Goal: Download file/media

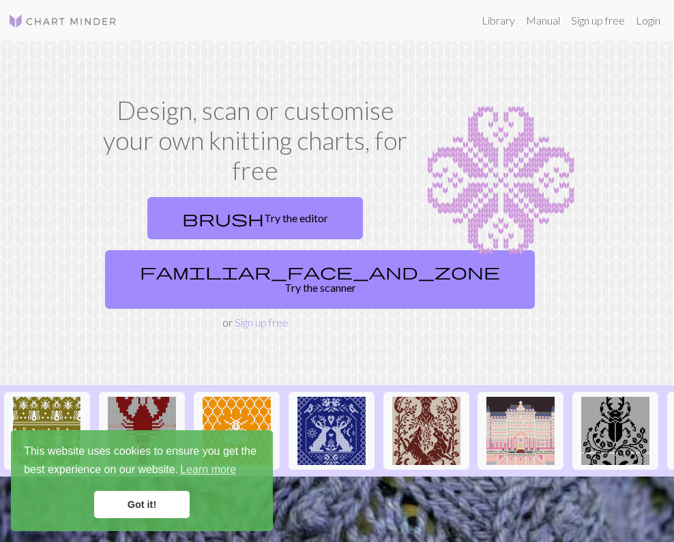
click at [127, 507] on link "Got it!" at bounding box center [141, 504] width 95 height 27
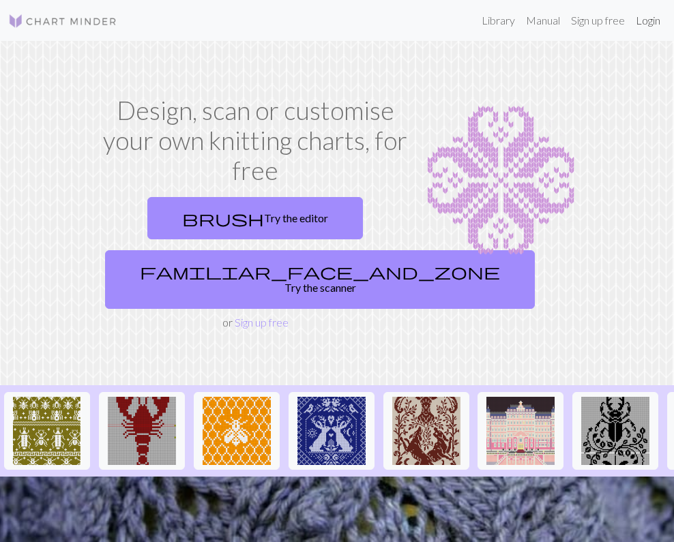
click at [650, 20] on link "Login" at bounding box center [647, 20] width 35 height 27
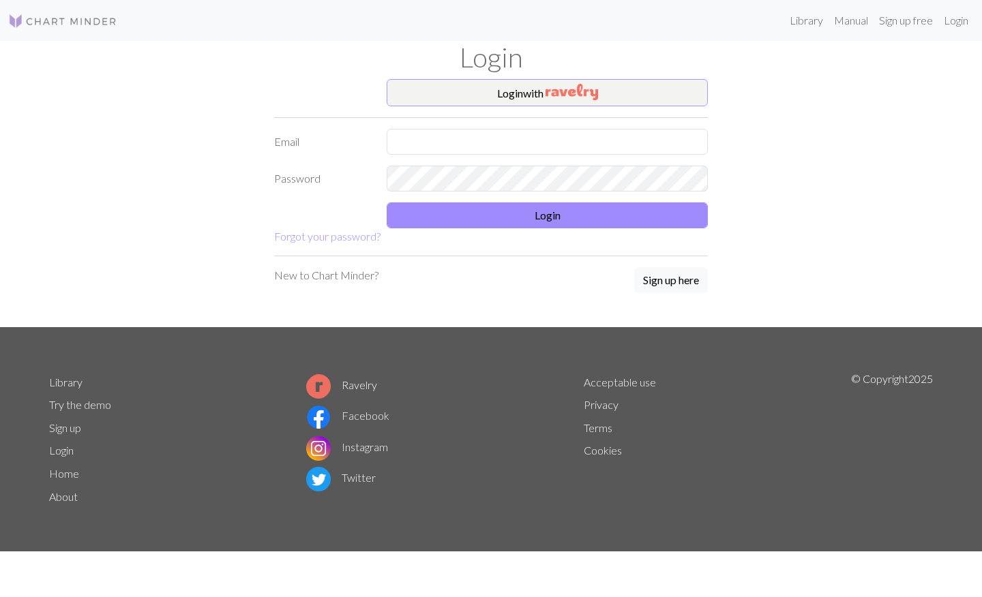
click at [520, 87] on button "Login with" at bounding box center [547, 92] width 321 height 27
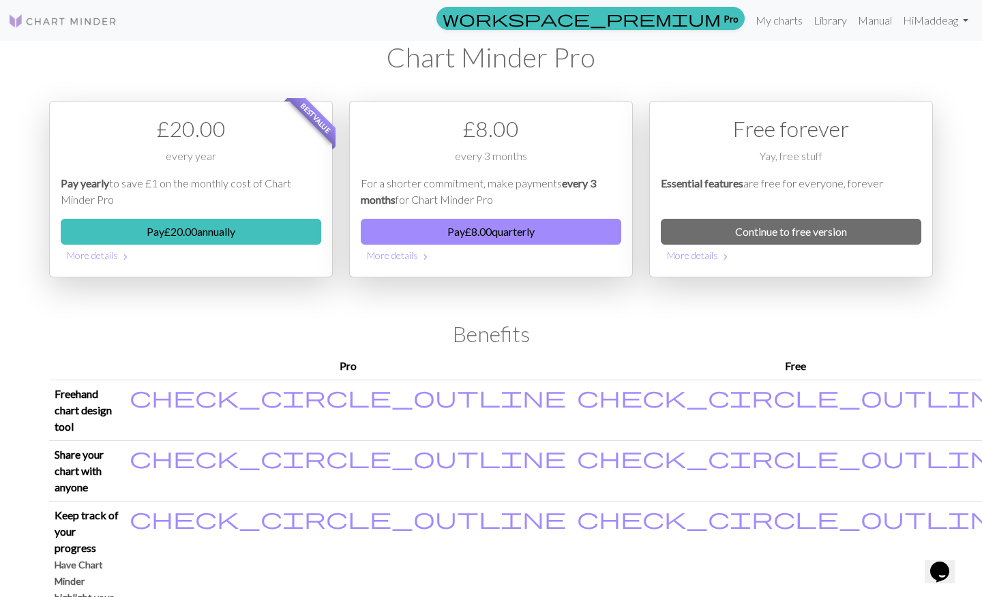
scroll to position [-10, 0]
click at [673, 22] on link "My charts" at bounding box center [779, 20] width 58 height 27
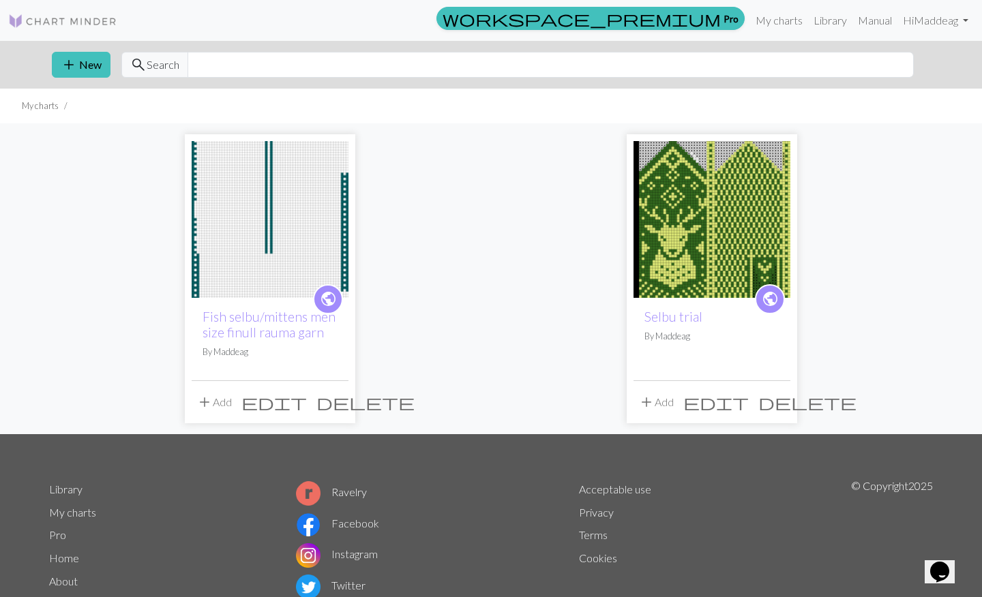
click at [301, 190] on img at bounding box center [270, 219] width 157 height 157
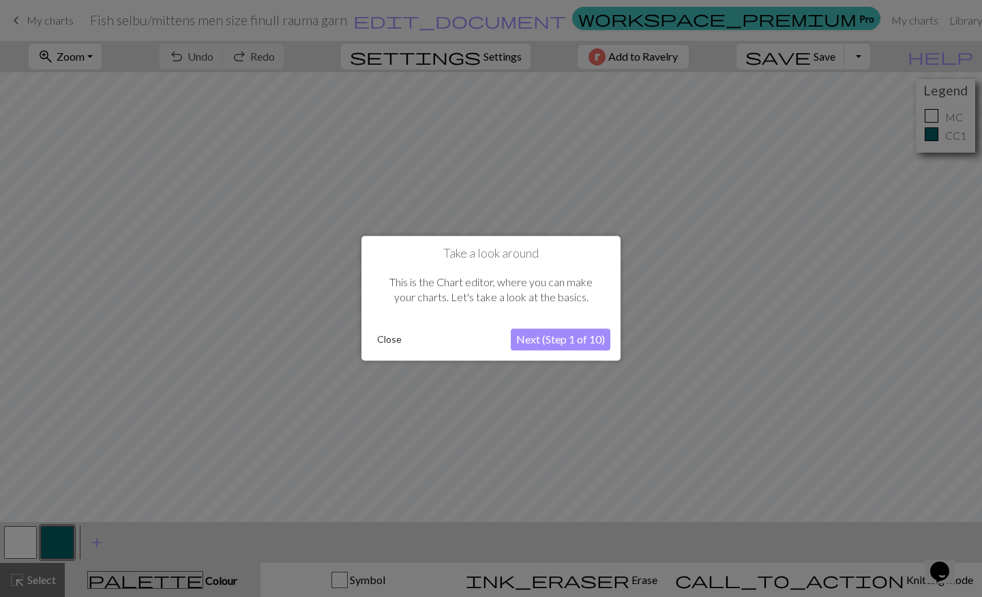
click at [381, 340] on button "Close" at bounding box center [389, 340] width 35 height 20
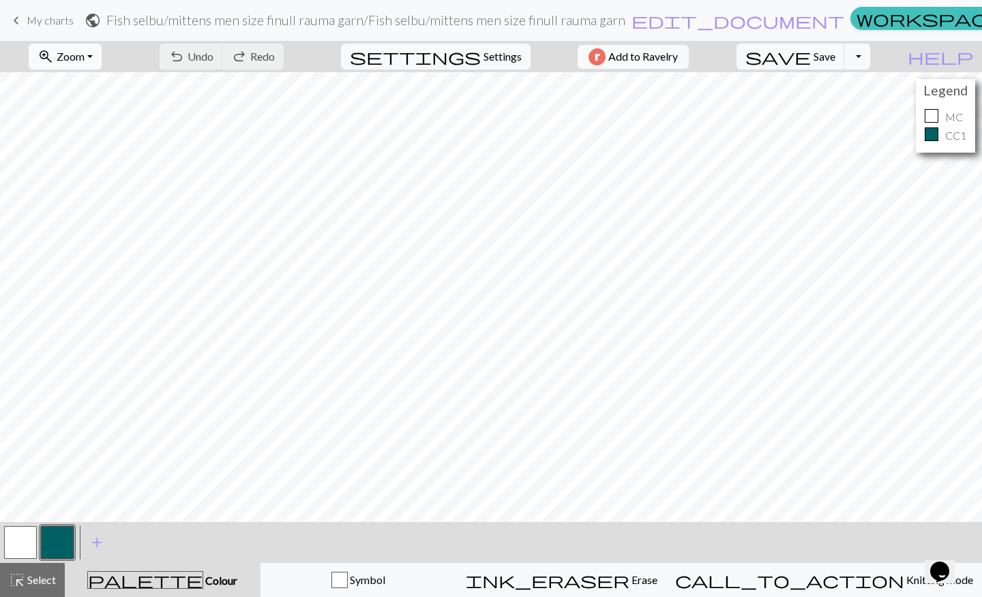
click at [84, 49] on button "zoom_in Zoom Zoom" at bounding box center [65, 57] width 73 height 26
click at [80, 82] on button "Fit all" at bounding box center [83, 87] width 108 height 22
click at [85, 53] on span "Zoom" at bounding box center [71, 56] width 28 height 13
click at [91, 85] on button "Fit all" at bounding box center [83, 87] width 108 height 22
click at [33, 24] on span "My charts" at bounding box center [50, 20] width 47 height 13
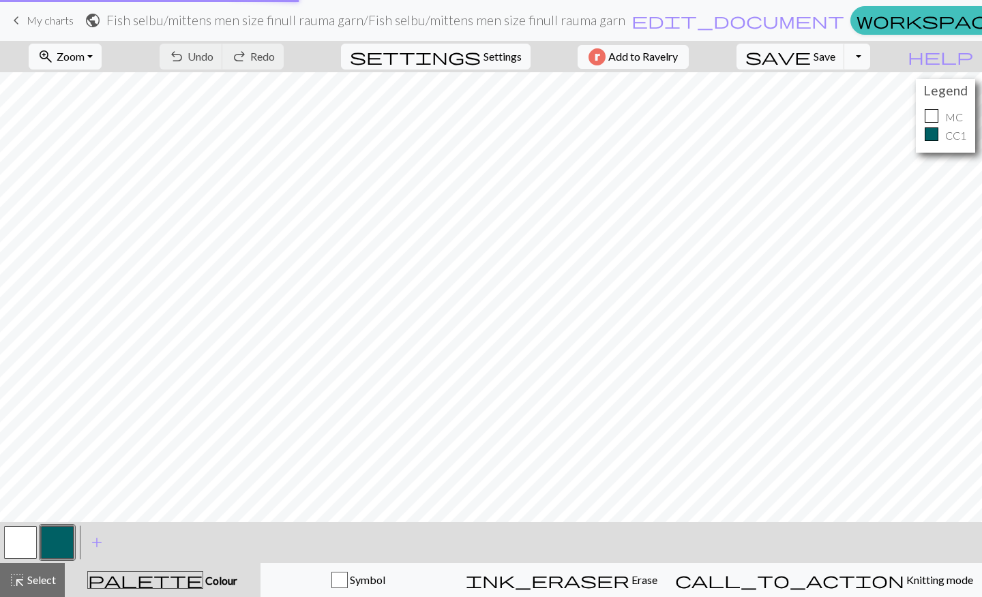
click at [42, 20] on span "My charts" at bounding box center [50, 20] width 47 height 13
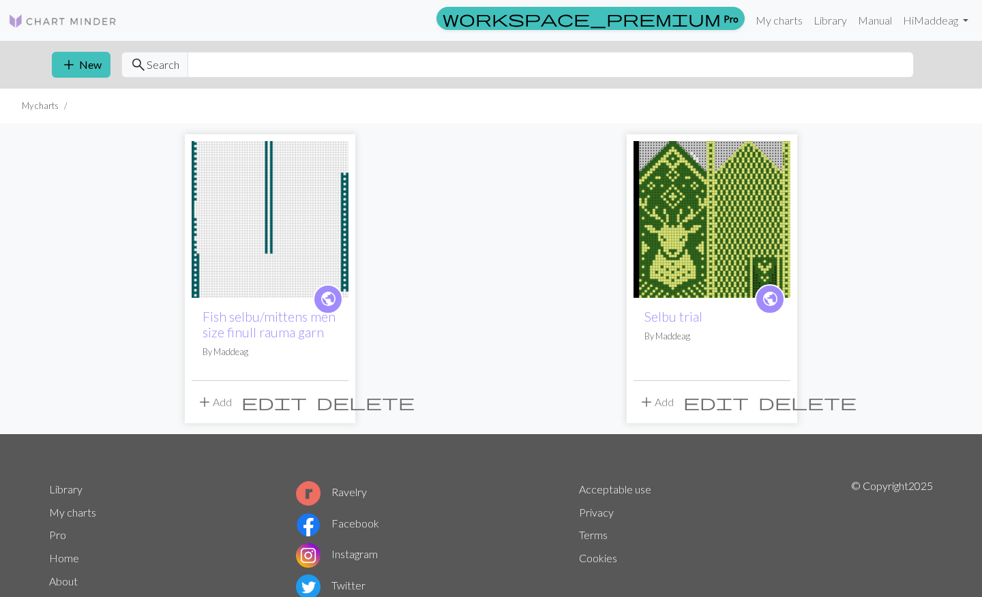
click at [48, 19] on img at bounding box center [62, 21] width 109 height 16
click at [43, 23] on img at bounding box center [62, 21] width 109 height 16
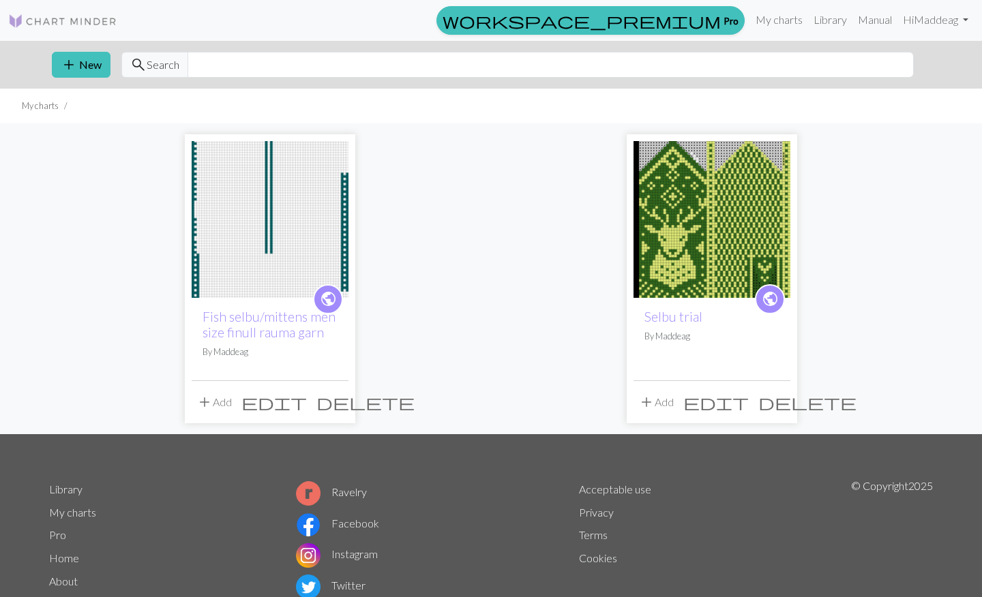
click at [47, 16] on img at bounding box center [62, 21] width 109 height 16
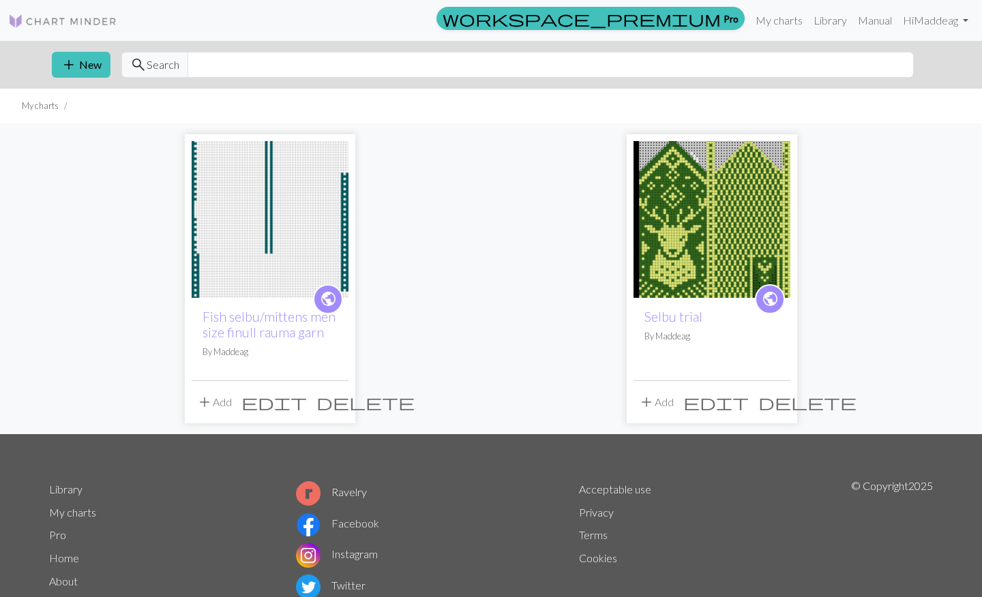
click at [63, 489] on link "Library" at bounding box center [65, 489] width 33 height 13
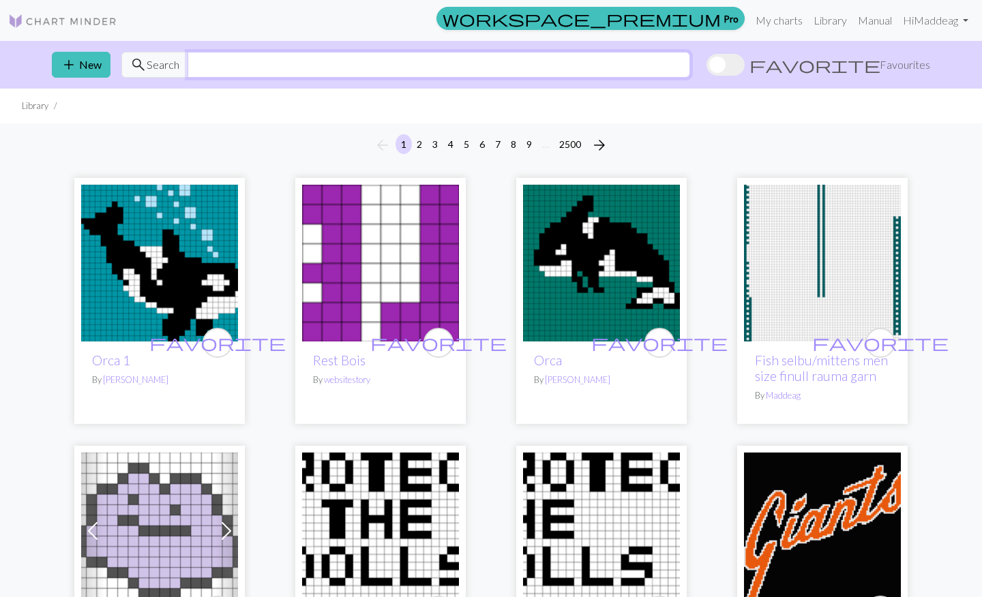
click at [234, 65] on input "text" at bounding box center [438, 65] width 502 height 26
type input "fish"
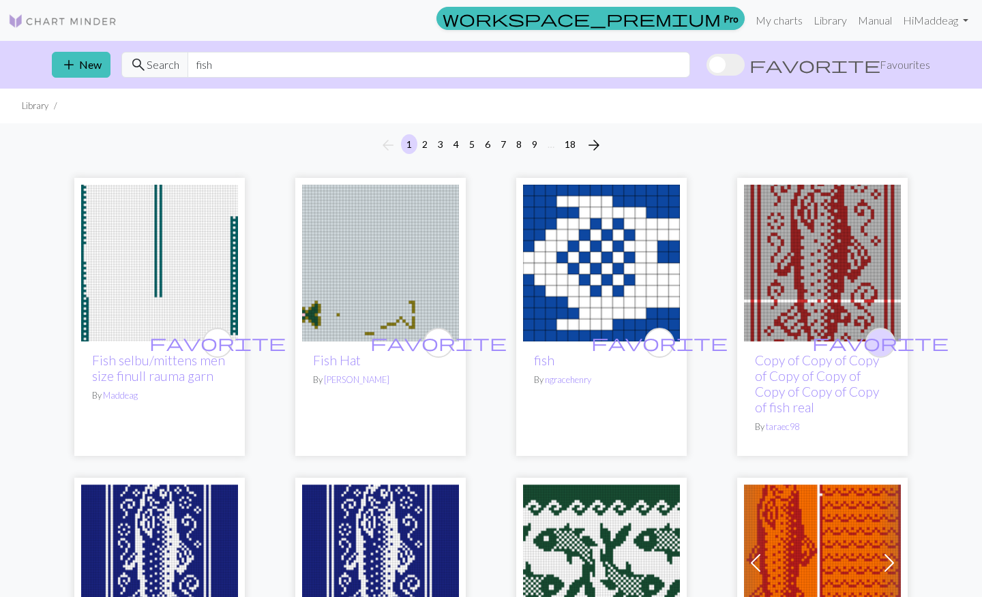
click at [878, 339] on span "favorite" at bounding box center [880, 342] width 136 height 21
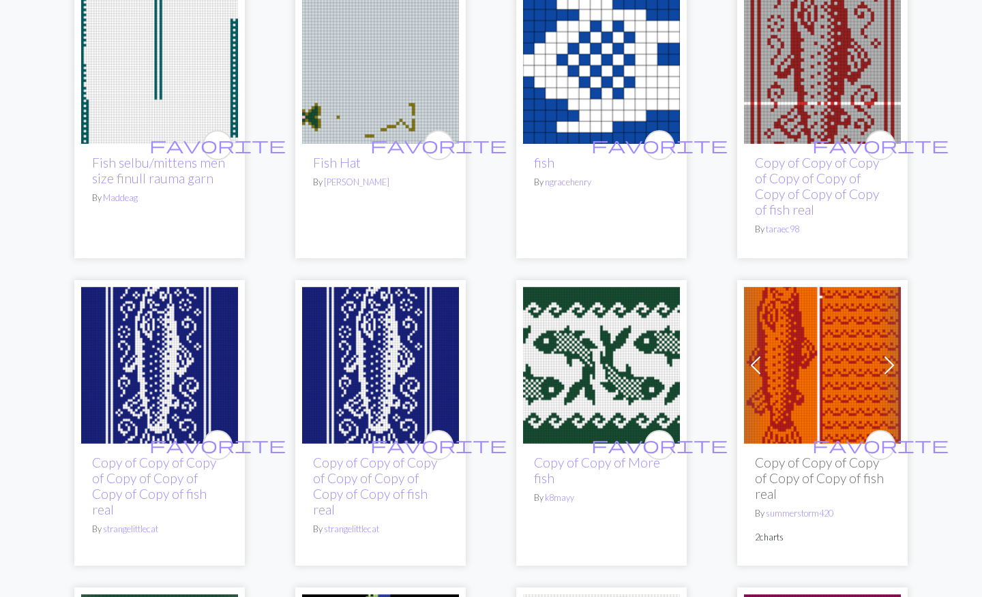
scroll to position [200, 0]
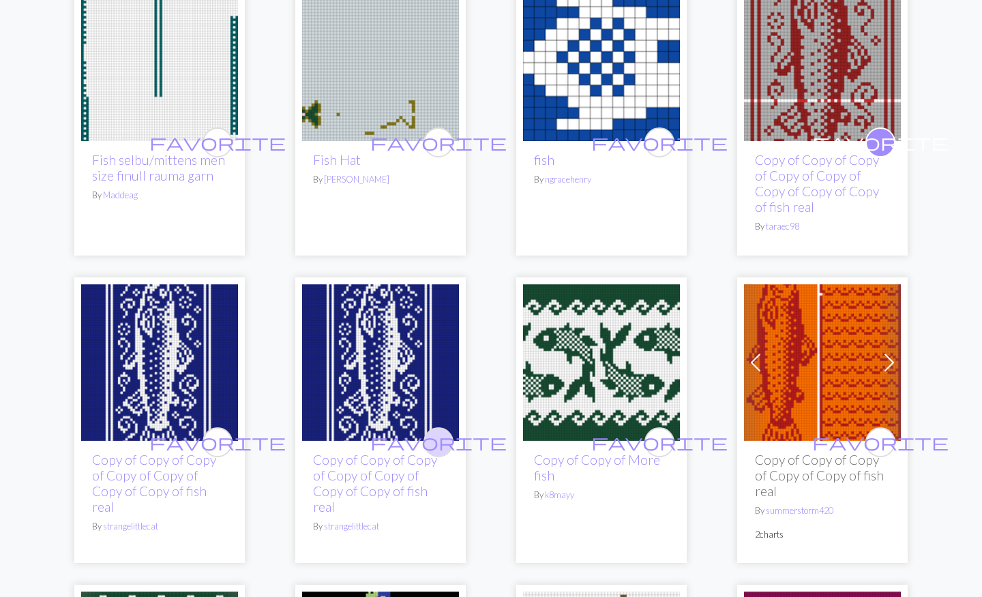
click at [438, 434] on span "favorite" at bounding box center [438, 442] width 136 height 21
click at [652, 444] on span "favorite" at bounding box center [659, 442] width 136 height 21
click at [882, 438] on span "favorite" at bounding box center [880, 442] width 136 height 21
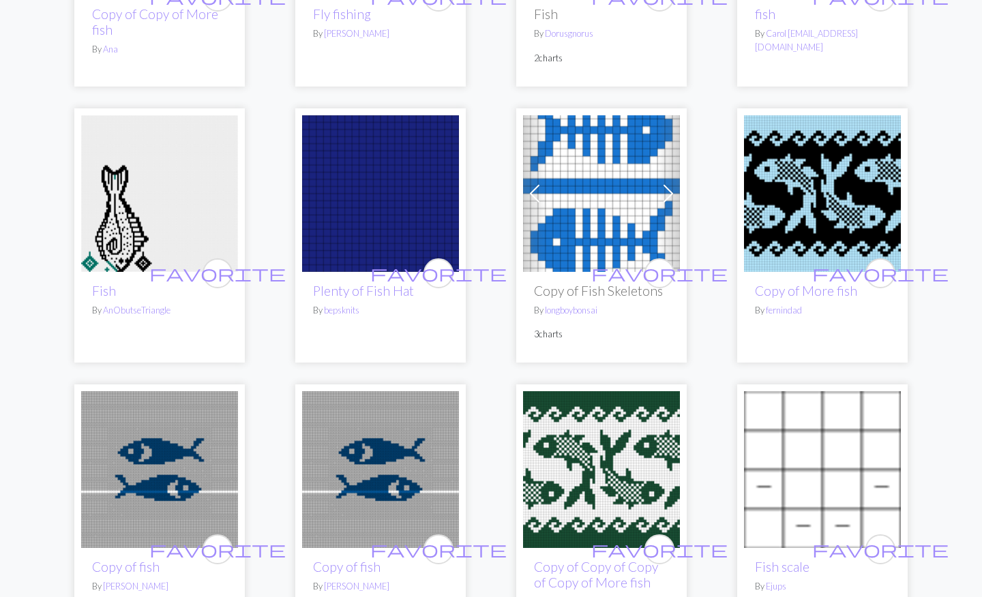
scroll to position [1254, 0]
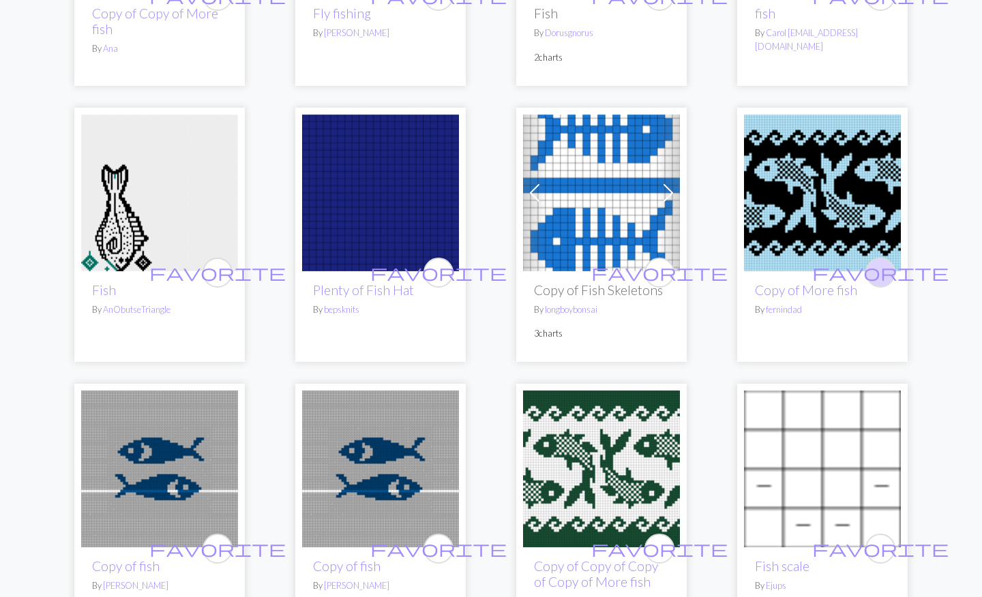
click at [881, 264] on span "favorite" at bounding box center [880, 272] width 136 height 21
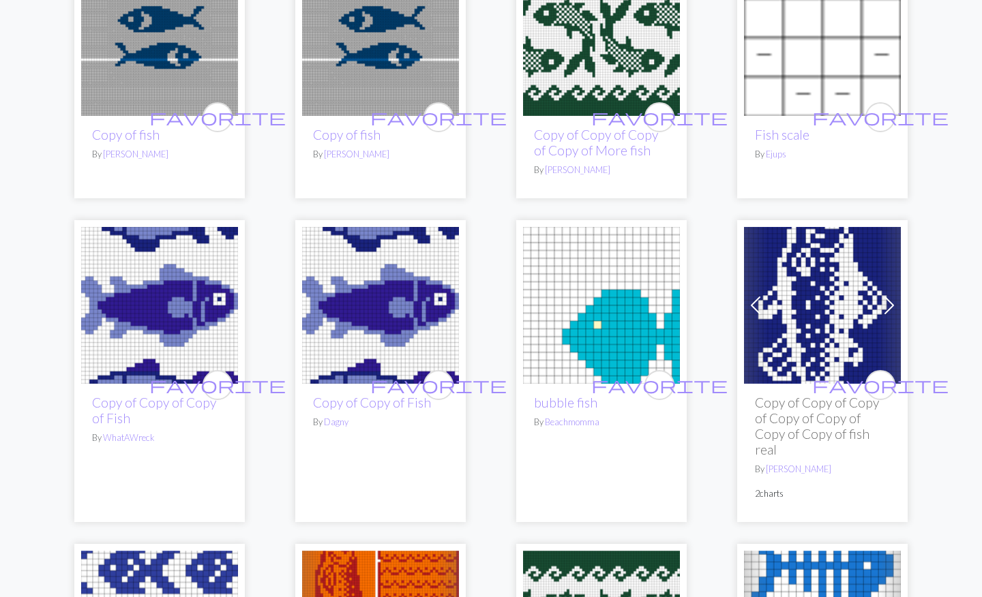
scroll to position [1687, 0]
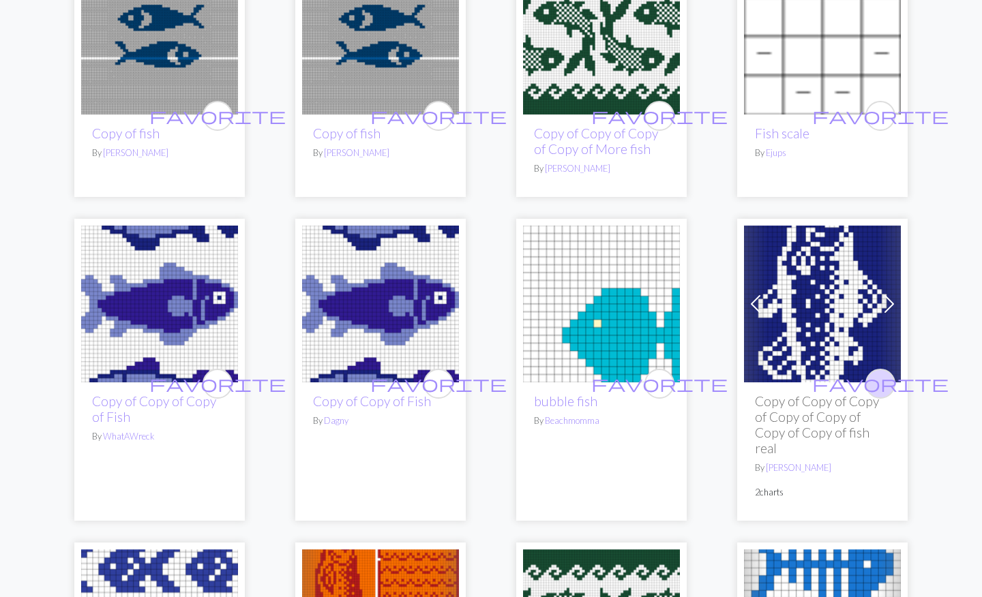
click at [882, 374] on span "favorite" at bounding box center [880, 383] width 136 height 21
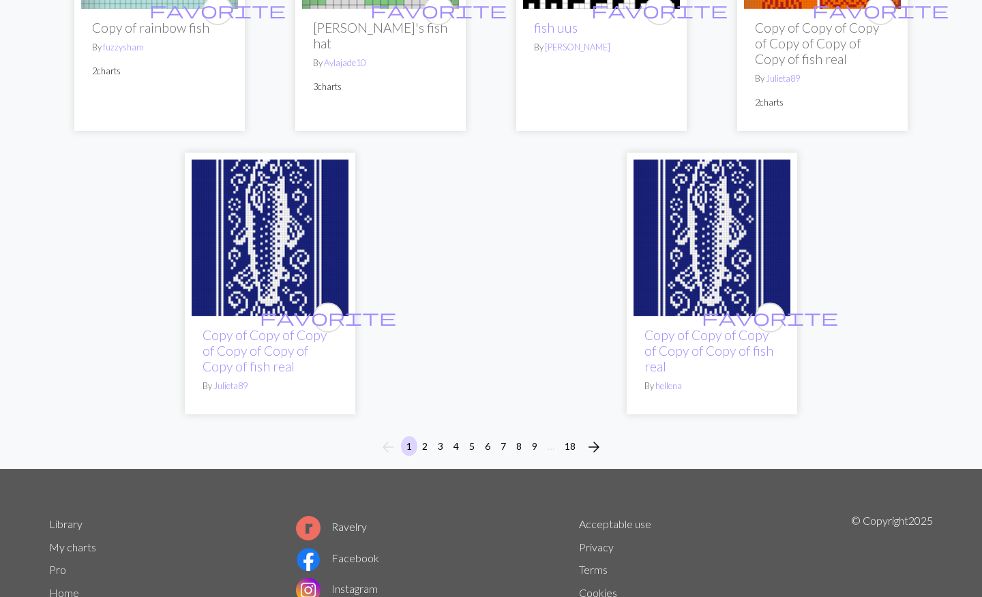
scroll to position [3582, 0]
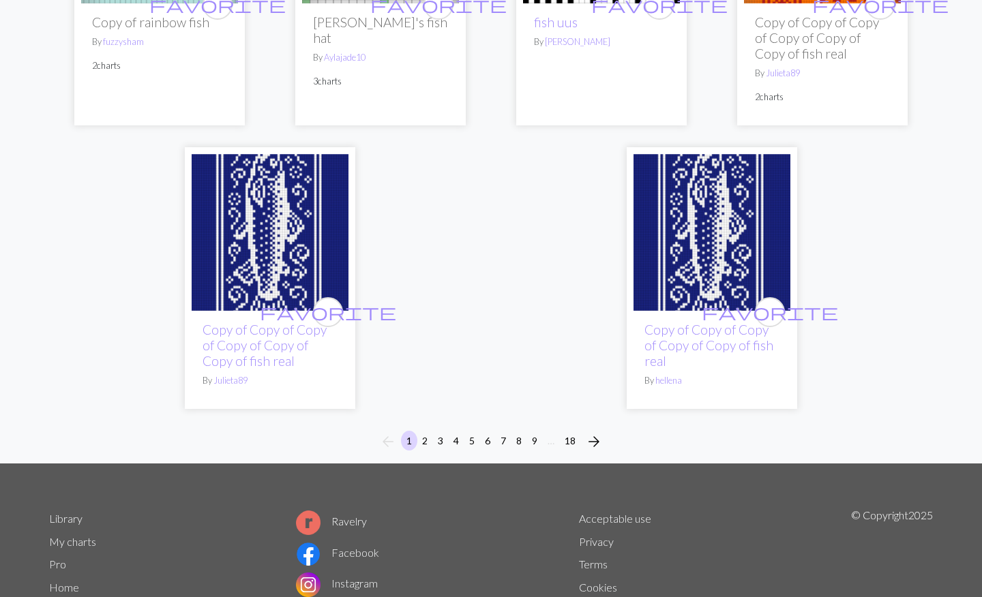
click at [589, 432] on span "arrow_forward" at bounding box center [594, 441] width 16 height 19
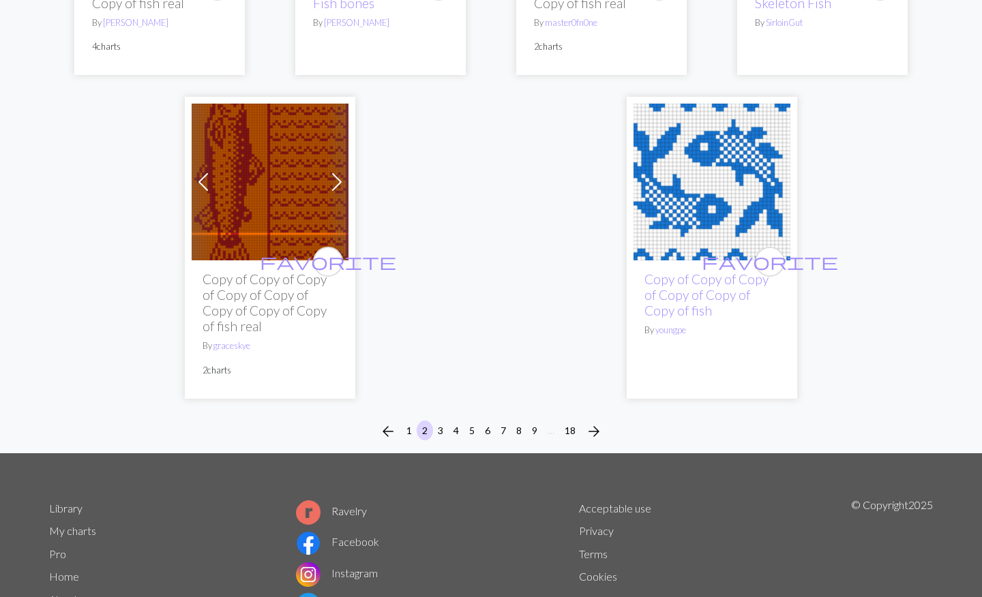
scroll to position [3664, 0]
click at [592, 423] on span "arrow_forward" at bounding box center [594, 431] width 16 height 19
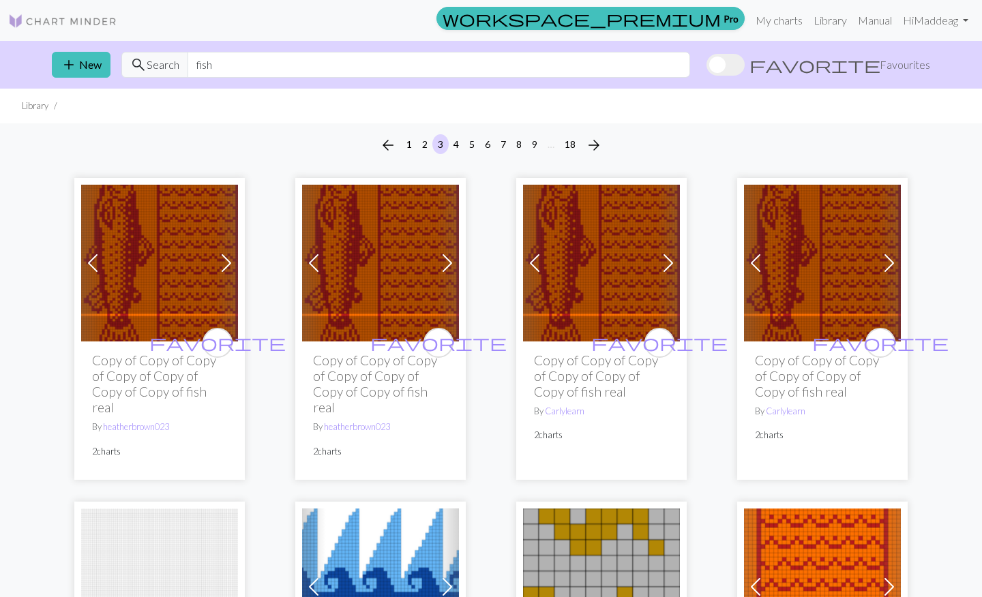
click at [371, 379] on h2 "Copy of Copy of Copy of Copy of Copy of Copy of Copy of fish real" at bounding box center [380, 383] width 135 height 63
click at [357, 430] on link "heatherbrown023" at bounding box center [357, 426] width 66 height 11
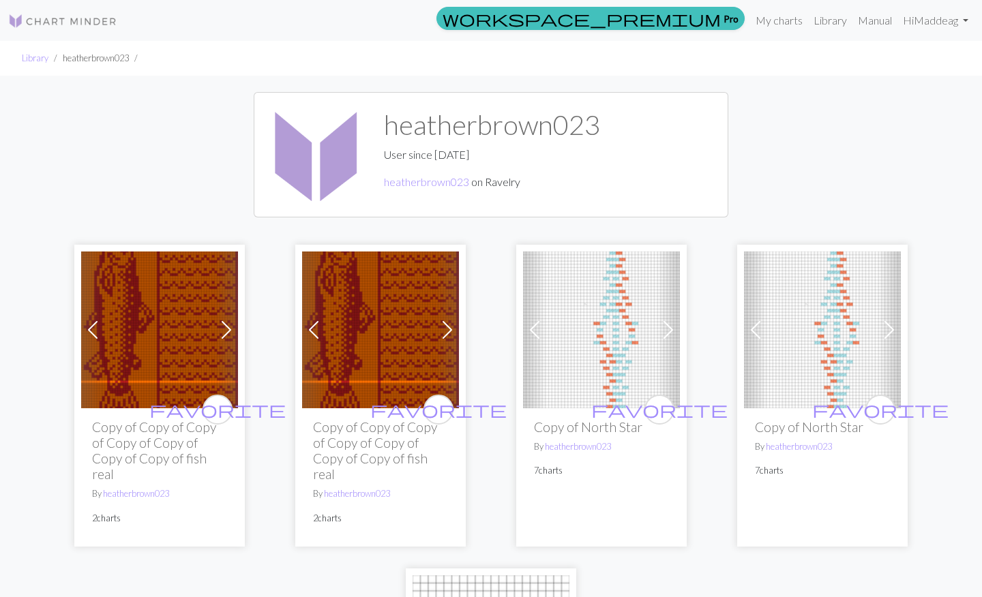
click at [364, 455] on h2 "Copy of Copy of Copy of Copy of Copy of Copy of Copy of fish real" at bounding box center [380, 450] width 135 height 63
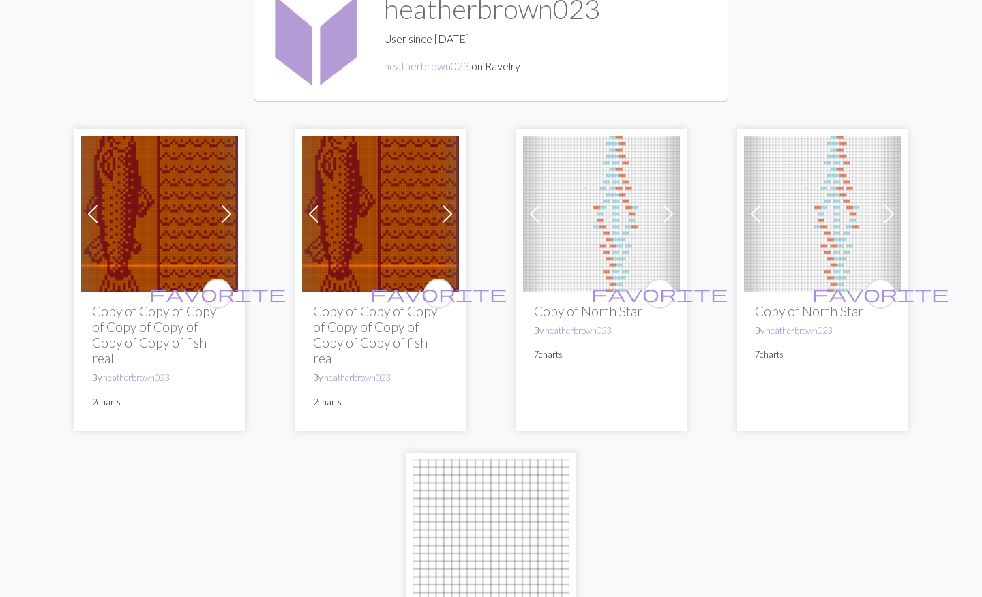
scroll to position [95, 0]
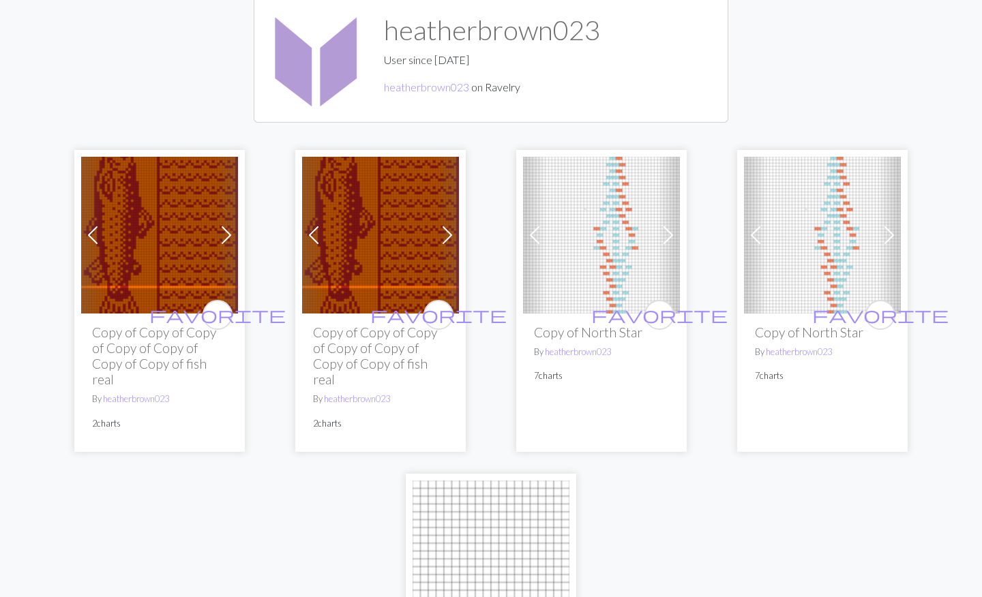
click at [362, 240] on img at bounding box center [380, 235] width 157 height 157
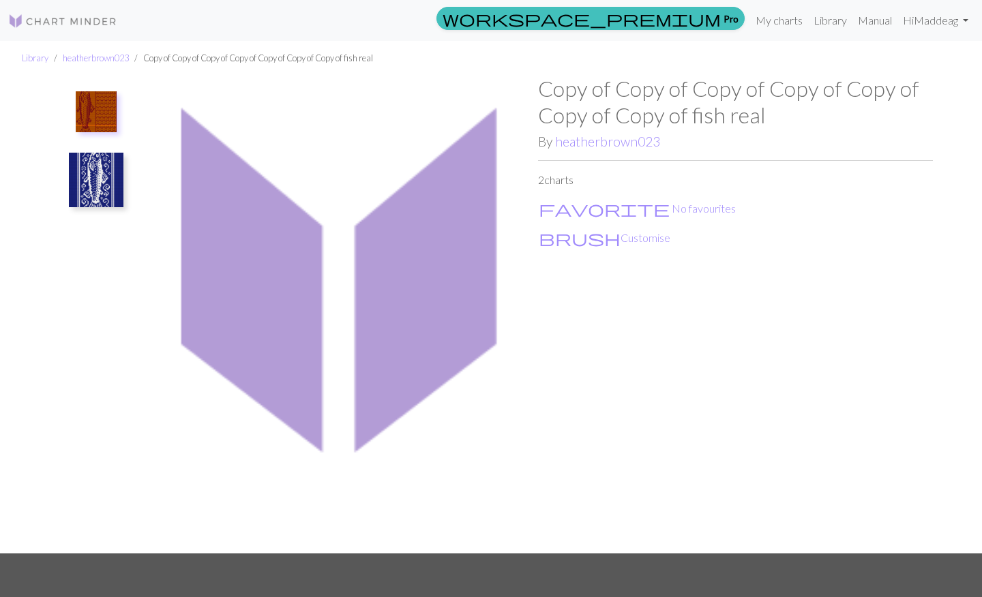
click at [88, 175] on img at bounding box center [96, 180] width 55 height 55
click at [575, 235] on button "brush Customise" at bounding box center [604, 238] width 133 height 18
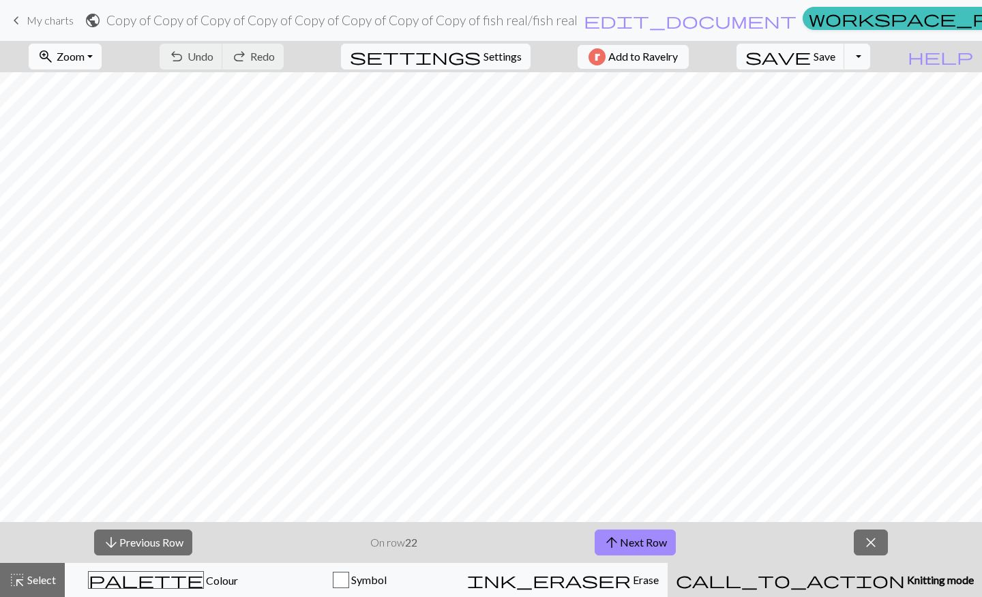
click at [102, 55] on button "zoom_in Zoom Zoom" at bounding box center [65, 57] width 73 height 26
click at [85, 89] on button "Fit all" at bounding box center [83, 87] width 108 height 22
click at [26, 22] on link "keyboard_arrow_left My charts" at bounding box center [40, 20] width 65 height 23
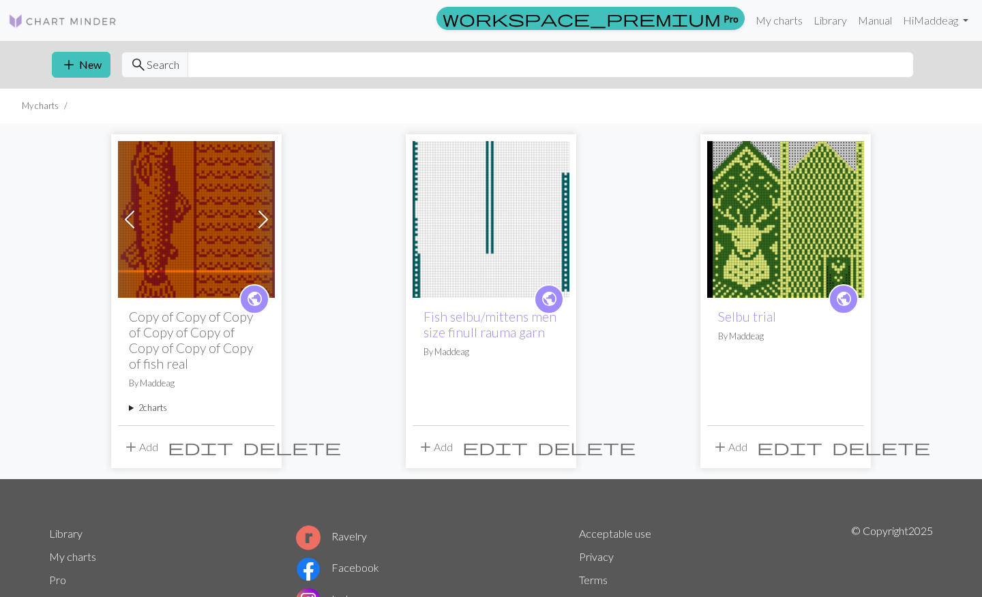
click at [76, 29] on img at bounding box center [62, 21] width 109 height 16
click at [827, 20] on link "Library" at bounding box center [830, 20] width 44 height 27
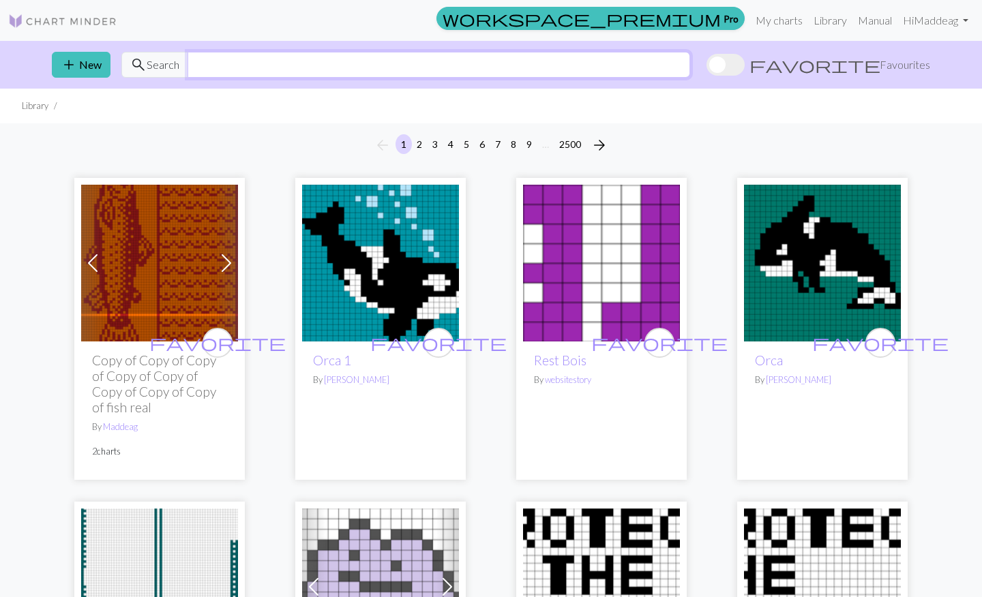
click at [286, 64] on input "text" at bounding box center [438, 65] width 502 height 26
type input "fish"
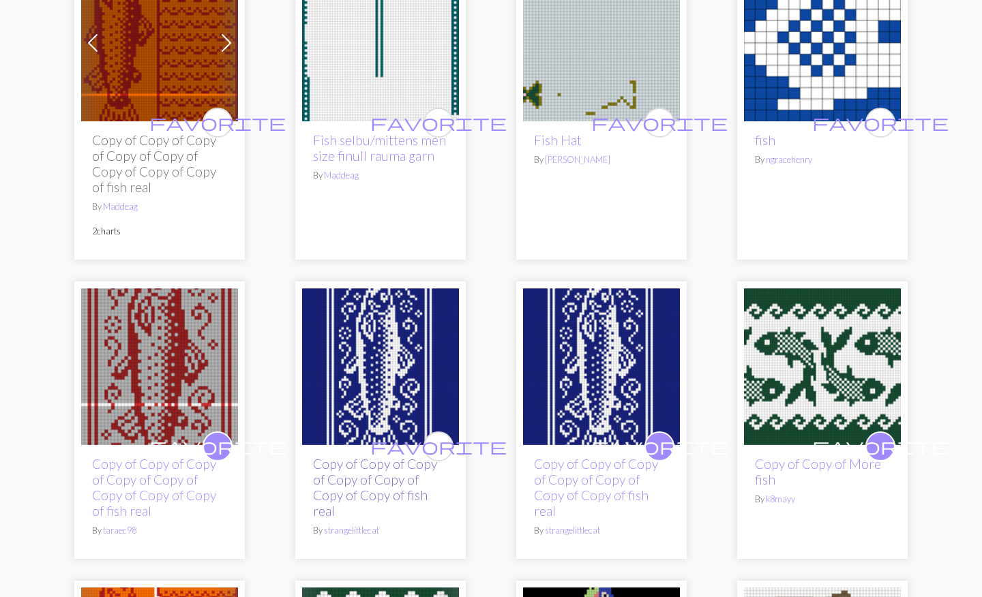
scroll to position [222, 0]
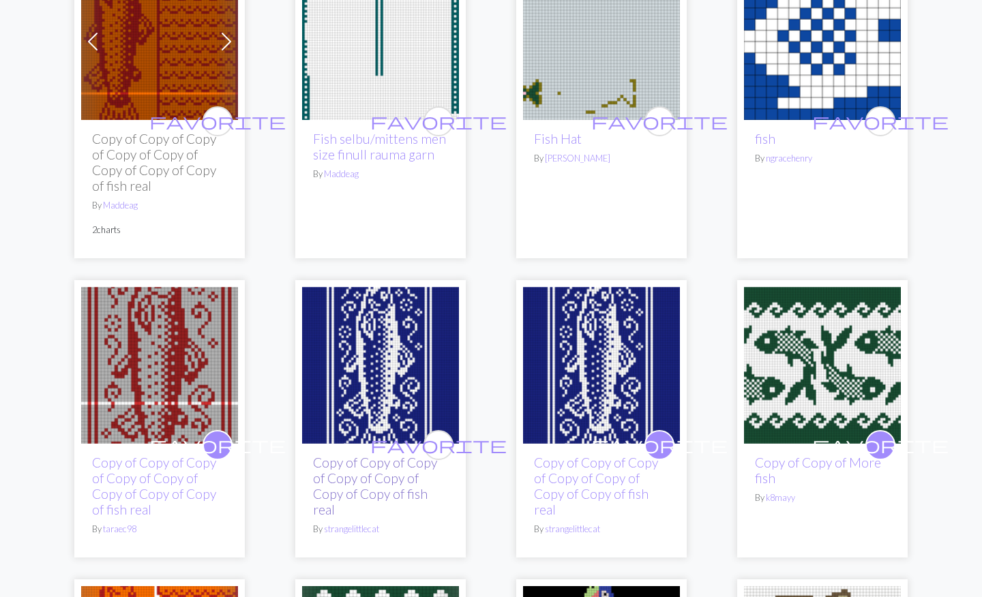
click at [357, 475] on link "Copy of Copy of Copy of Copy of Copy of Copy of Copy of fish real" at bounding box center [375, 486] width 124 height 63
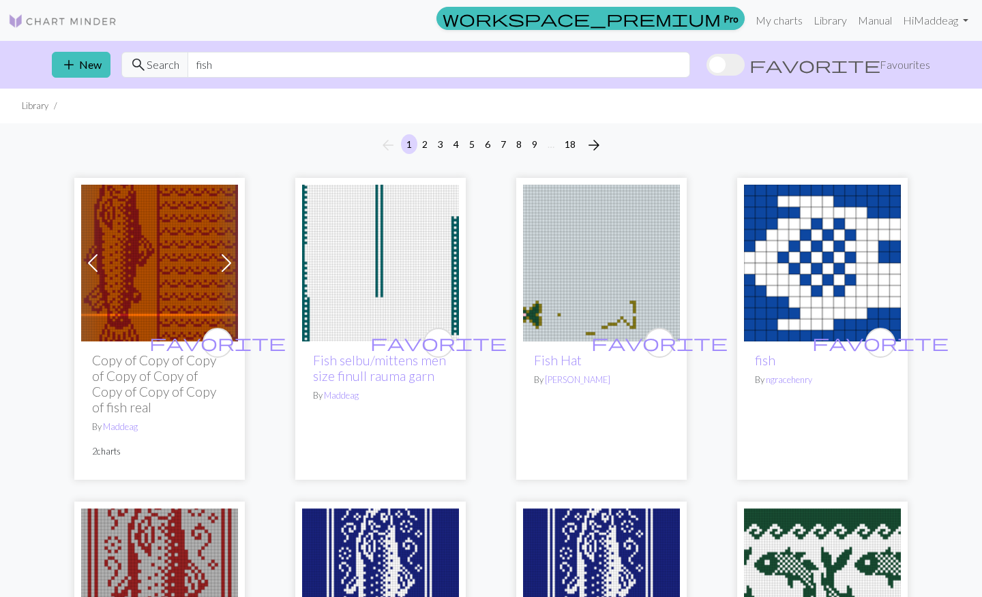
click at [140, 535] on img at bounding box center [159, 587] width 157 height 157
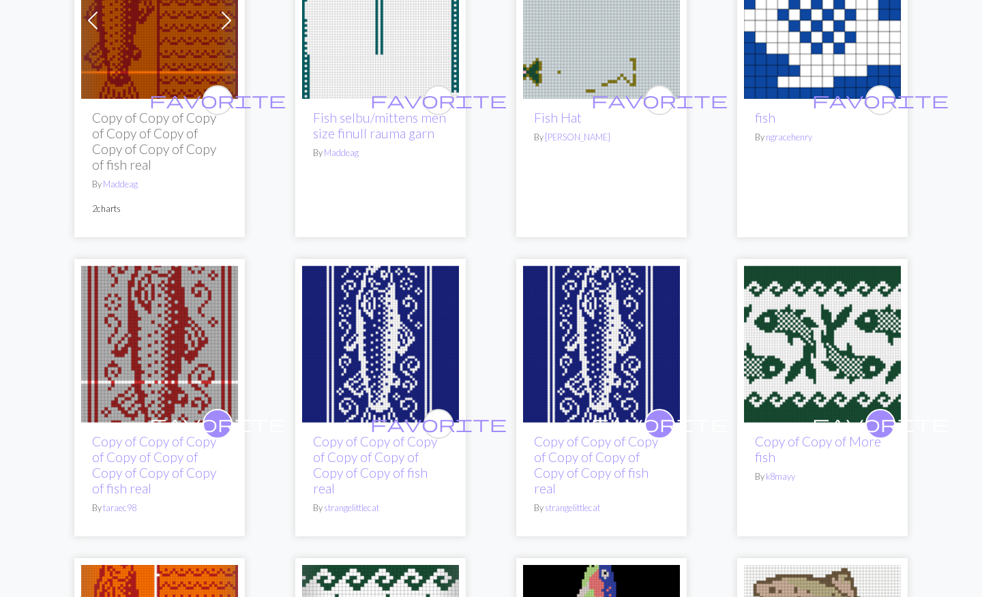
scroll to position [239, 0]
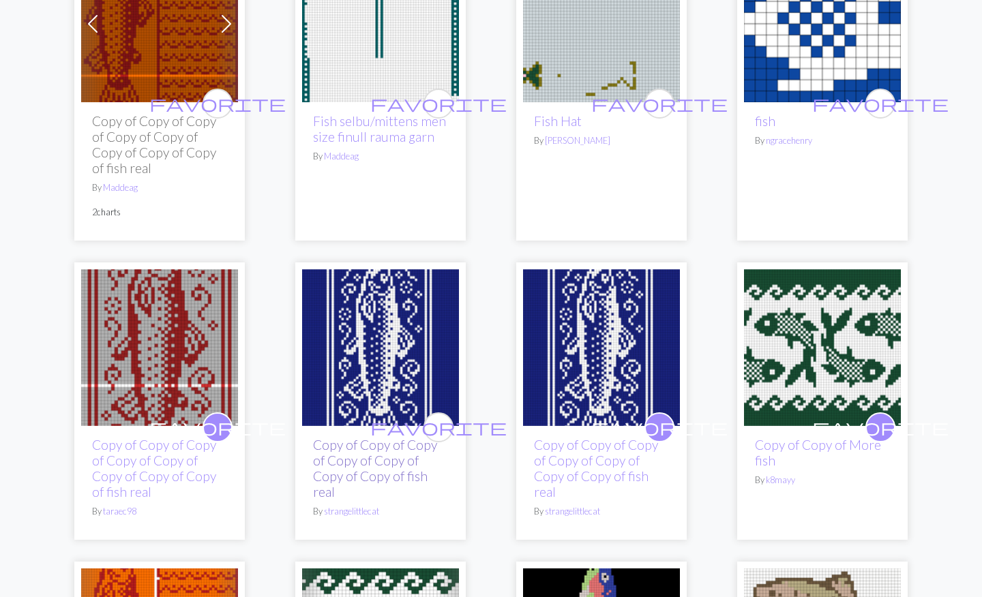
click at [367, 461] on link "Copy of Copy of Copy of Copy of Copy of Copy of Copy of fish real" at bounding box center [375, 468] width 124 height 63
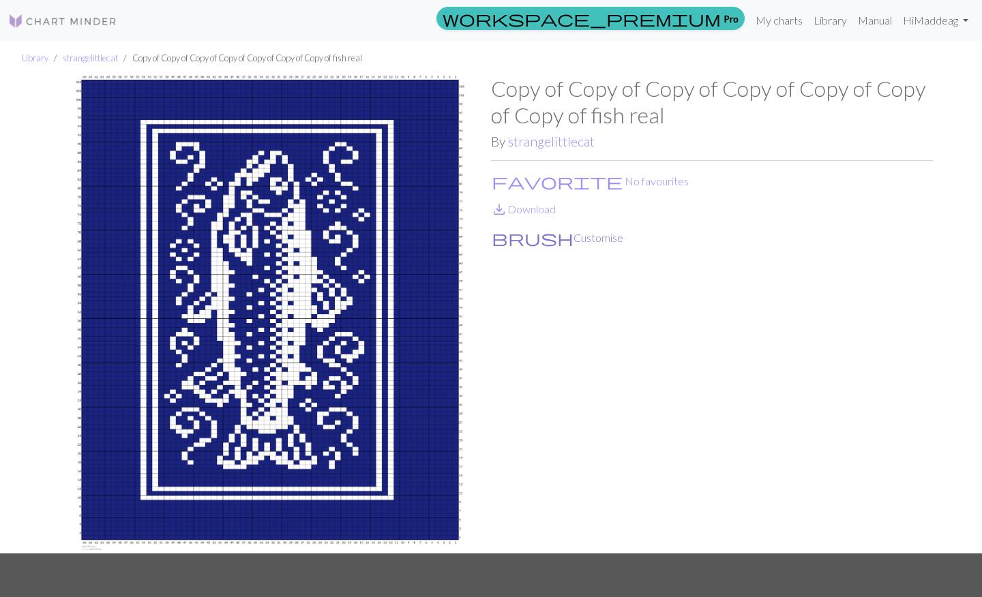
click at [526, 241] on button "brush Customise" at bounding box center [557, 238] width 133 height 18
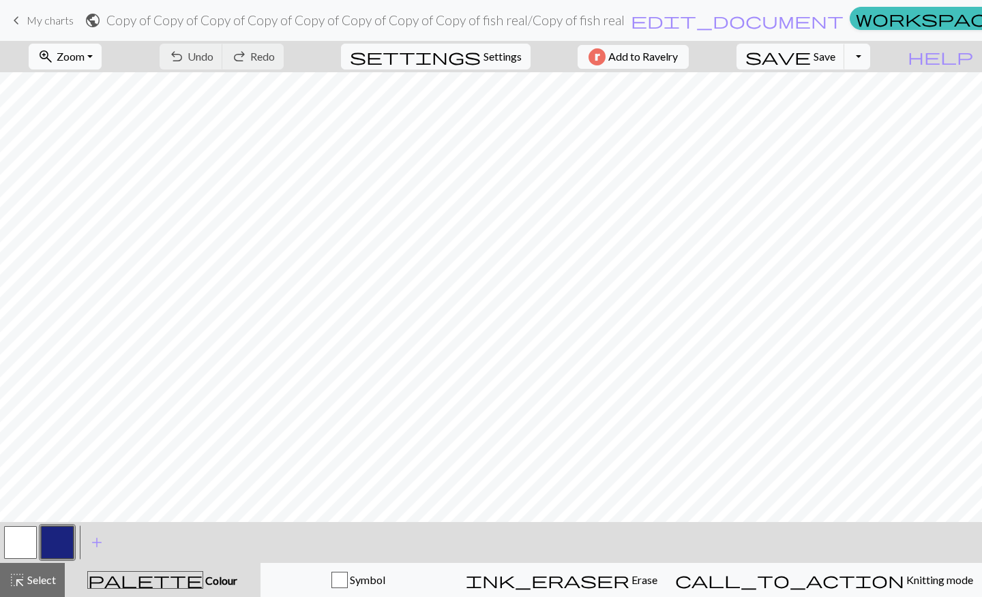
click at [102, 63] on button "zoom_in Zoom Zoom" at bounding box center [65, 57] width 73 height 26
click at [86, 84] on button "Fit all" at bounding box center [83, 87] width 108 height 22
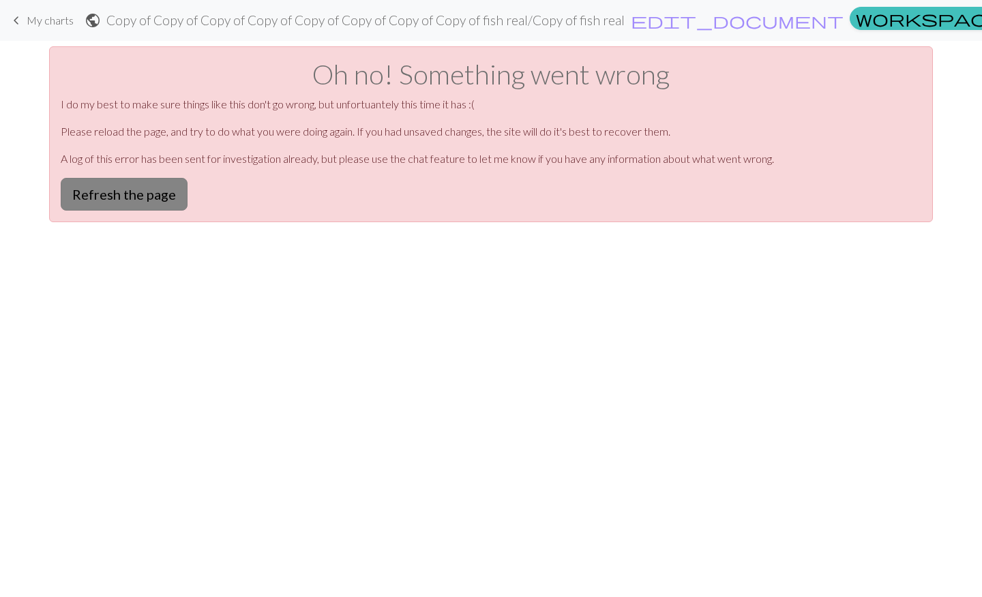
click at [174, 194] on button "Refresh the page" at bounding box center [124, 194] width 127 height 33
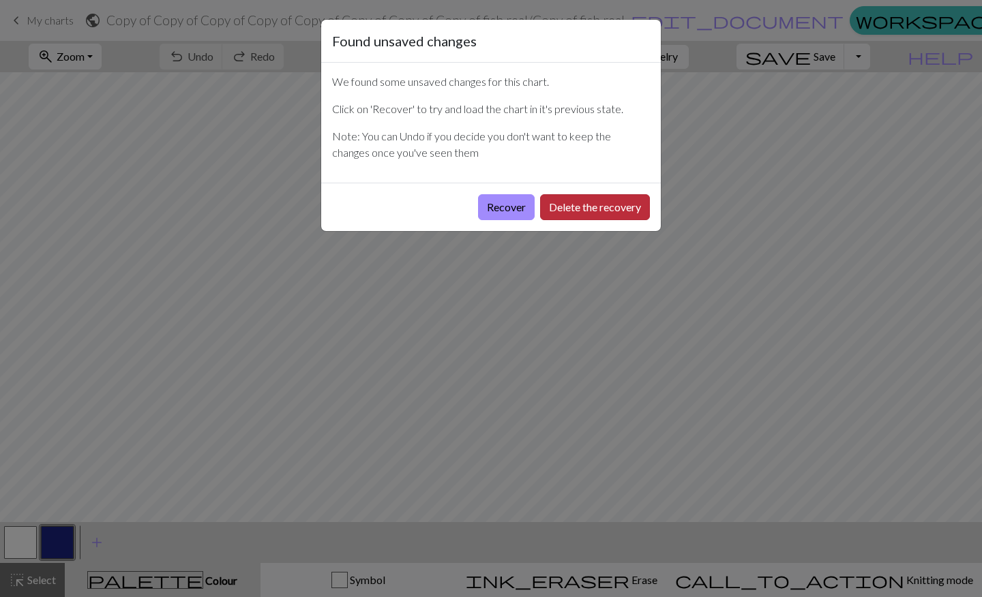
click at [577, 214] on button "Delete the recovery" at bounding box center [595, 207] width 110 height 26
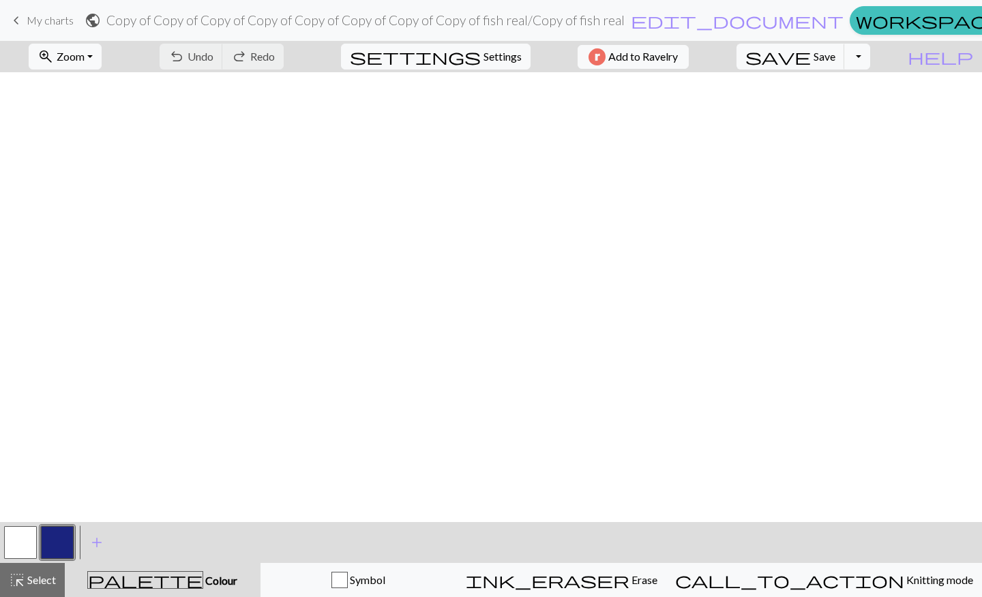
scroll to position [688, 0]
click at [87, 66] on button "zoom_in Zoom Zoom" at bounding box center [65, 57] width 73 height 26
click at [112, 127] on button "Fit height" at bounding box center [83, 130] width 108 height 22
click at [85, 55] on span "Zoom" at bounding box center [71, 56] width 28 height 13
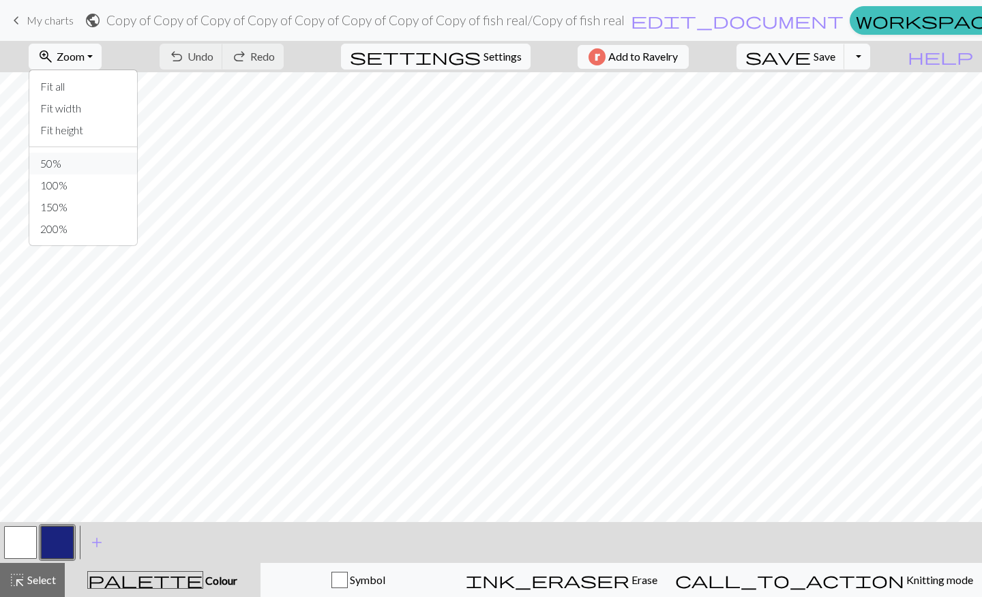
click at [85, 157] on button "50%" at bounding box center [83, 164] width 108 height 22
click at [85, 61] on span "Zoom" at bounding box center [71, 56] width 28 height 13
click at [97, 127] on button "Fit height" at bounding box center [83, 130] width 108 height 22
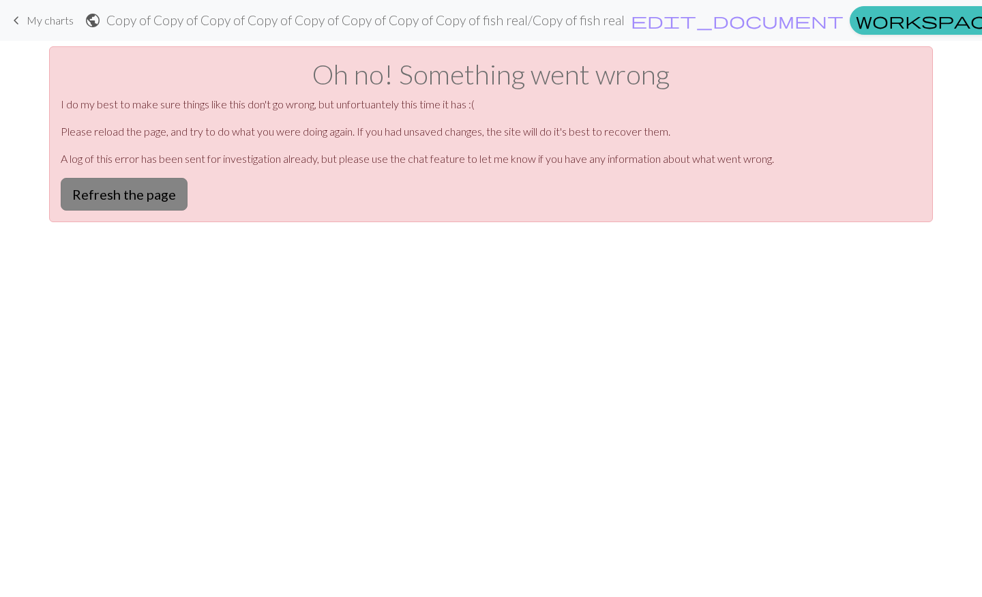
click at [140, 197] on button "Refresh the page" at bounding box center [124, 194] width 127 height 33
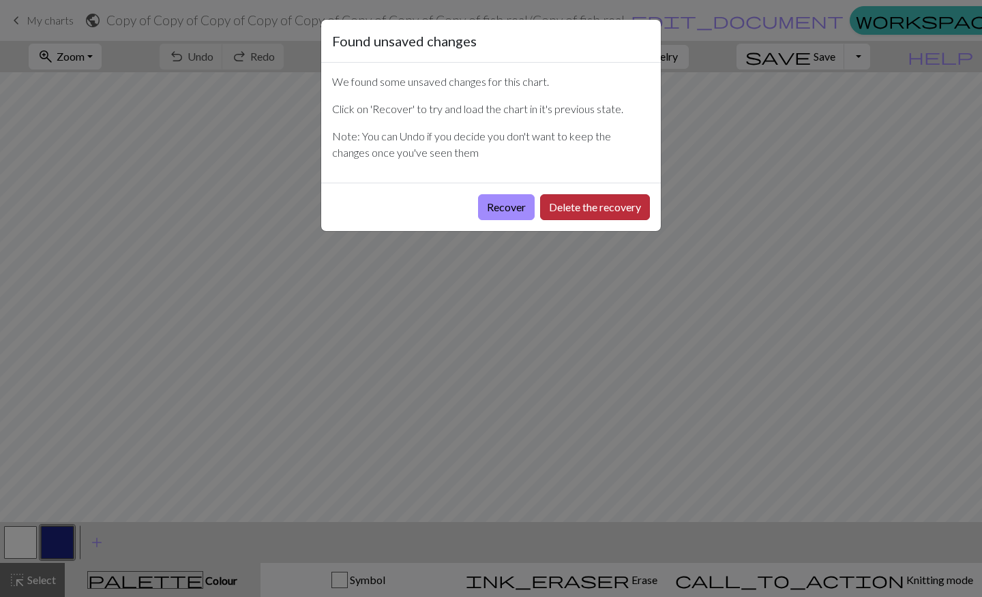
click at [560, 217] on button "Delete the recovery" at bounding box center [595, 207] width 110 height 26
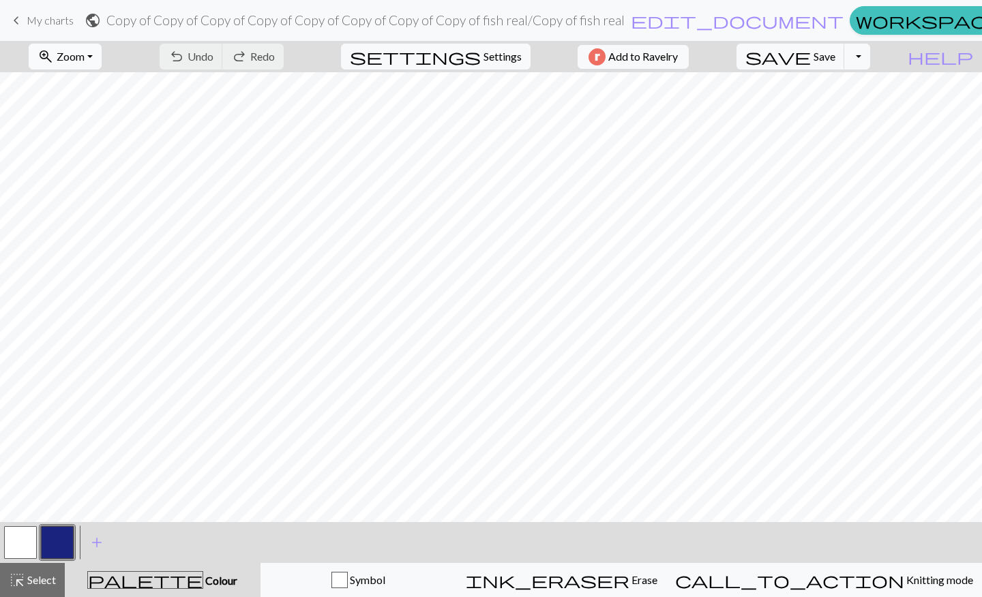
click at [102, 57] on button "zoom_in Zoom Zoom" at bounding box center [65, 57] width 73 height 26
click at [84, 166] on button "50%" at bounding box center [83, 164] width 108 height 22
click at [85, 59] on span "Zoom" at bounding box center [71, 56] width 28 height 13
click at [99, 110] on button "Fit width" at bounding box center [83, 108] width 108 height 22
click at [85, 52] on span "Zoom" at bounding box center [71, 56] width 28 height 13
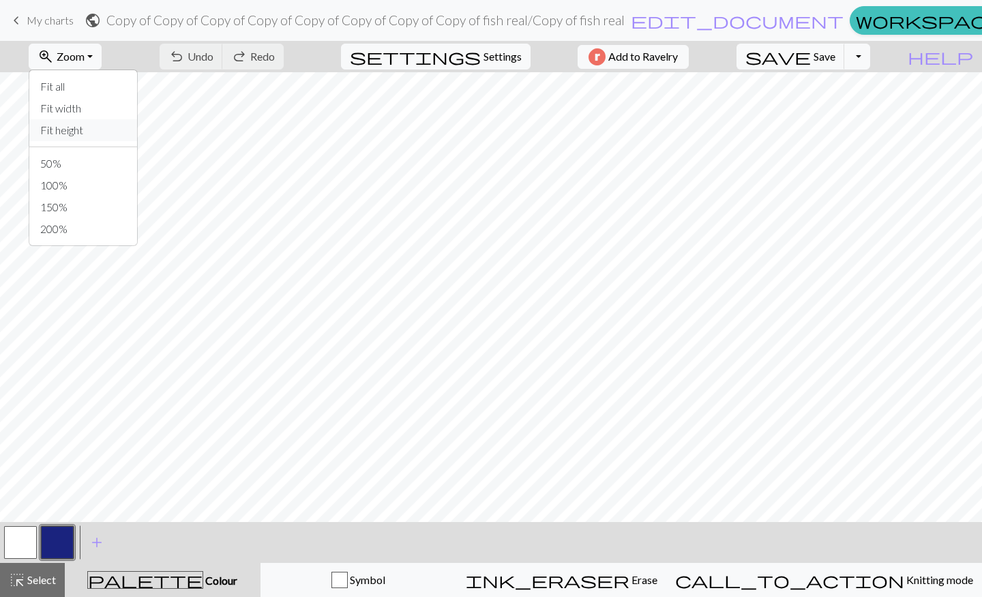
click at [94, 131] on button "Fit height" at bounding box center [83, 130] width 108 height 22
click at [85, 56] on span "Zoom" at bounding box center [71, 56] width 28 height 13
click at [94, 84] on button "Fit all" at bounding box center [83, 87] width 108 height 22
click at [102, 59] on button "zoom_in Zoom Zoom" at bounding box center [65, 57] width 73 height 26
click at [93, 233] on button "200%" at bounding box center [83, 229] width 108 height 22
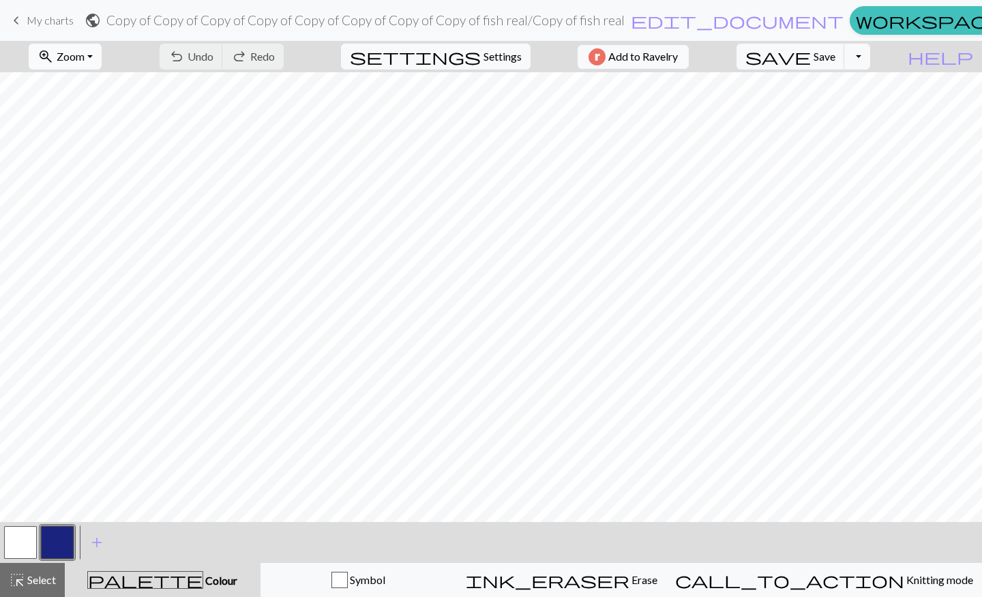
click at [85, 52] on span "Zoom" at bounding box center [71, 56] width 28 height 13
click at [87, 162] on button "50%" at bounding box center [83, 164] width 108 height 22
click at [870, 53] on button "Toggle Dropdown" at bounding box center [857, 57] width 26 height 26
click at [850, 110] on button "save_alt Download" at bounding box center [756, 108] width 225 height 22
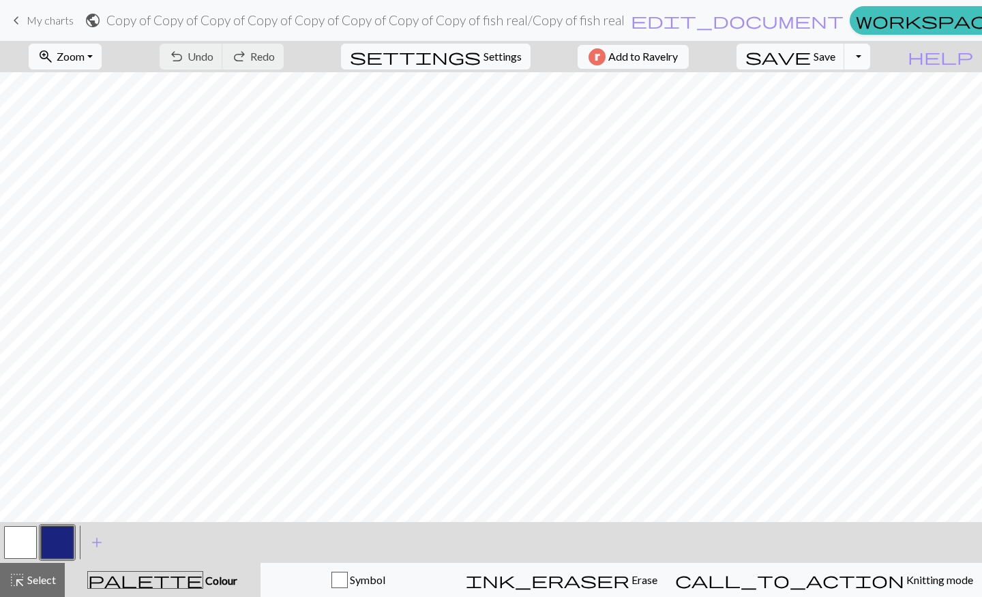
click at [870, 55] on button "Toggle Dropdown" at bounding box center [857, 57] width 26 height 26
click at [861, 108] on button "save_alt Download" at bounding box center [756, 108] width 225 height 22
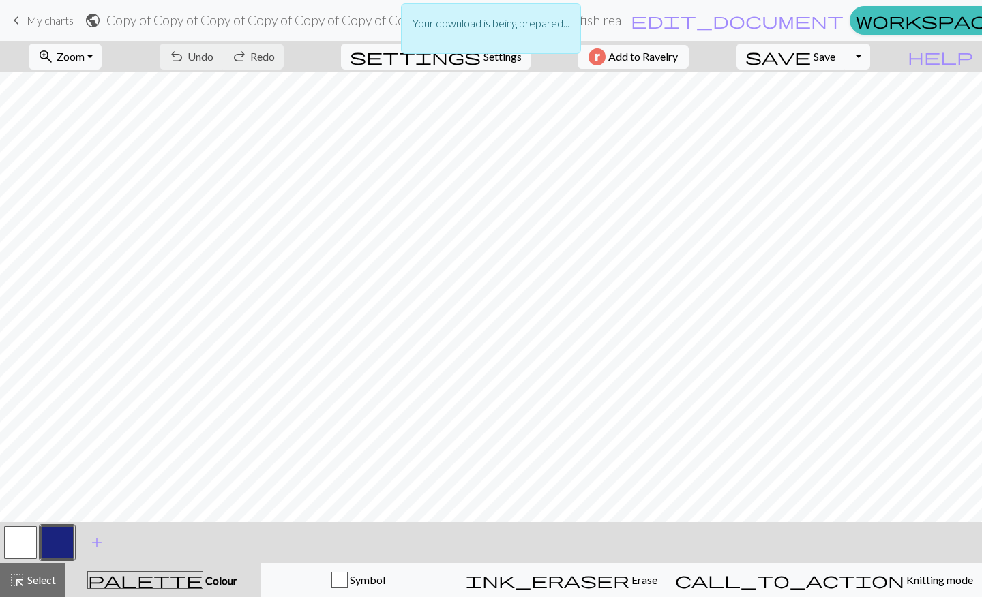
click at [521, 20] on p "Your download is being prepared..." at bounding box center [490, 23] width 157 height 16
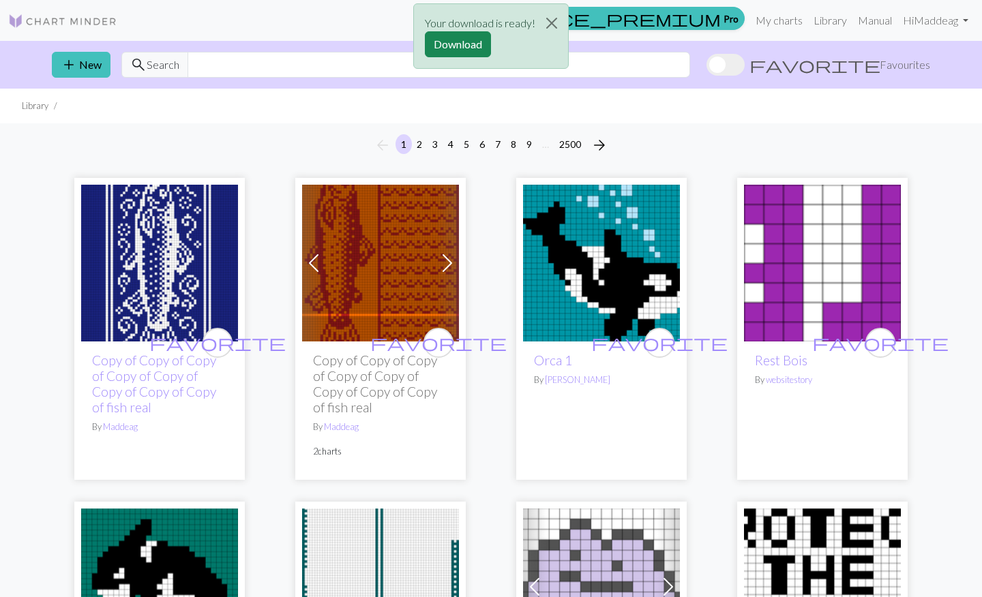
click at [779, 21] on div "Your download is ready! Download" at bounding box center [491, 40] width 982 height 80
click at [462, 48] on button "Download" at bounding box center [458, 44] width 66 height 26
click at [458, 42] on button "Download" at bounding box center [458, 44] width 66 height 26
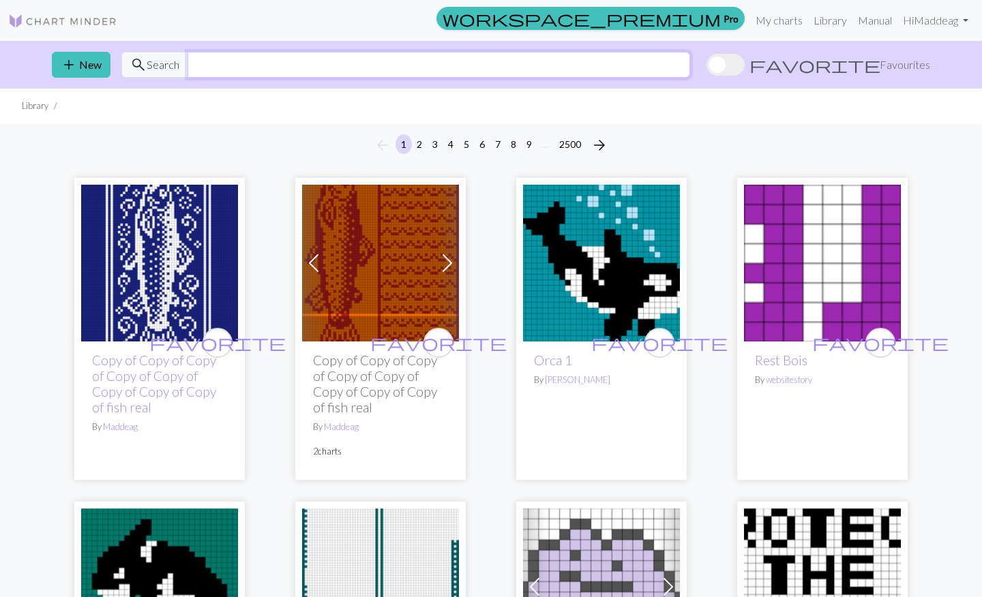
click at [271, 67] on input "text" at bounding box center [438, 65] width 502 height 26
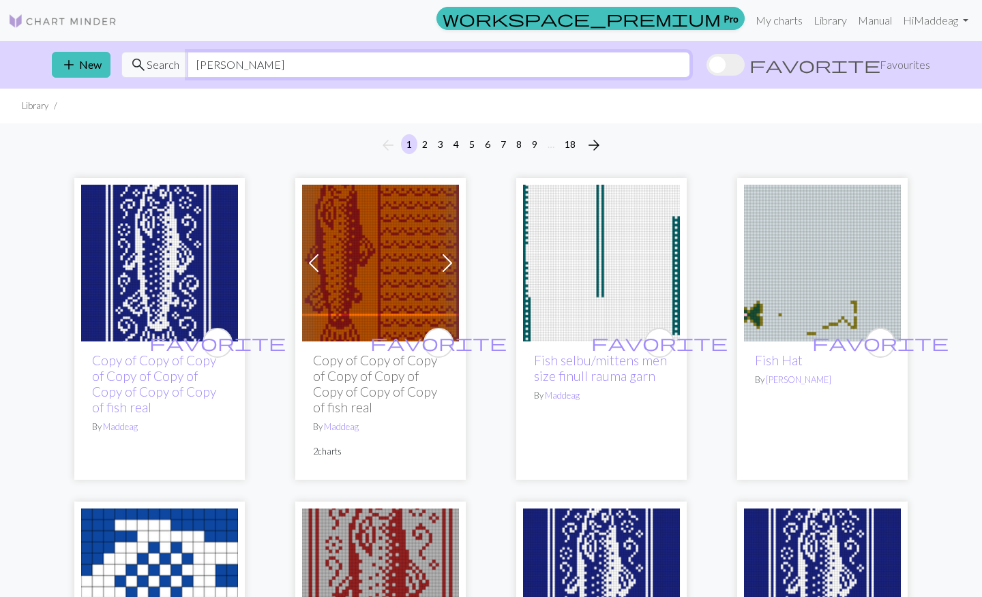
type input "[PERSON_NAME]"
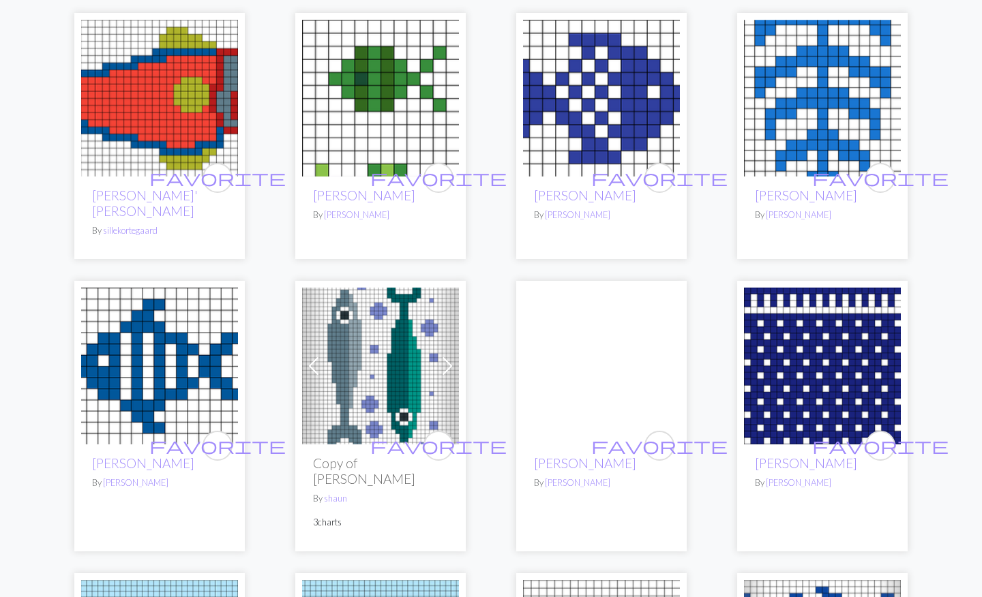
scroll to position [408, 0]
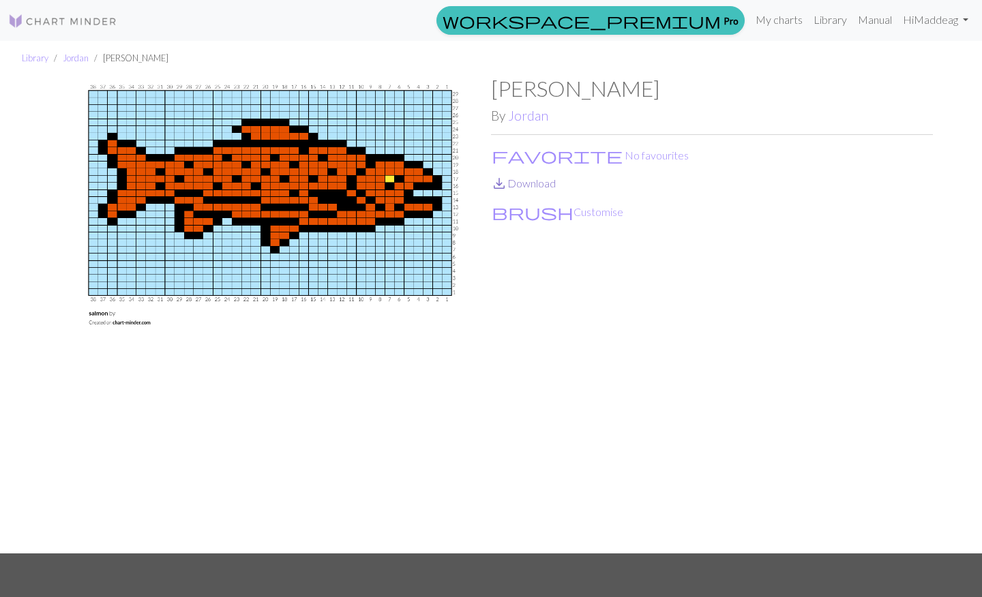
click at [524, 181] on link "save_alt Download" at bounding box center [523, 183] width 65 height 13
click at [460, 378] on img at bounding box center [270, 315] width 442 height 478
click at [73, 27] on img at bounding box center [62, 21] width 109 height 16
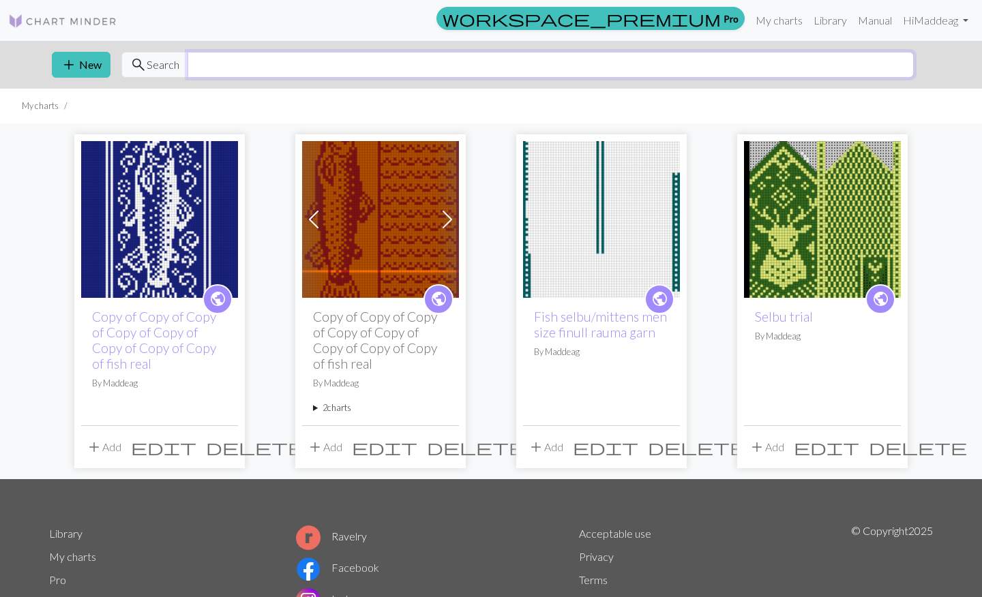
click at [297, 64] on input "text" at bounding box center [550, 65] width 726 height 26
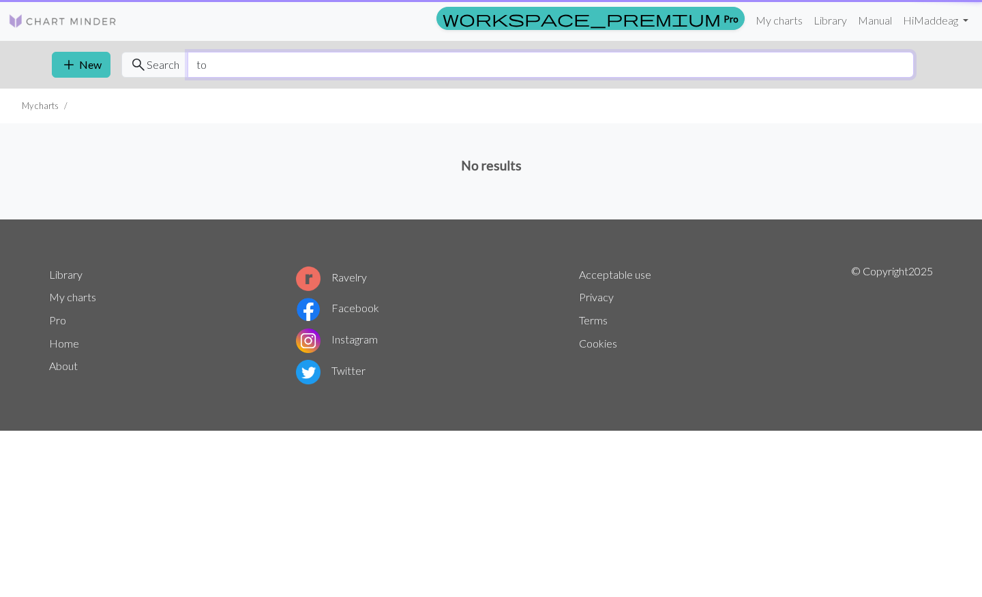
type input "t"
type input "makrell"
